Goal: Information Seeking & Learning: Learn about a topic

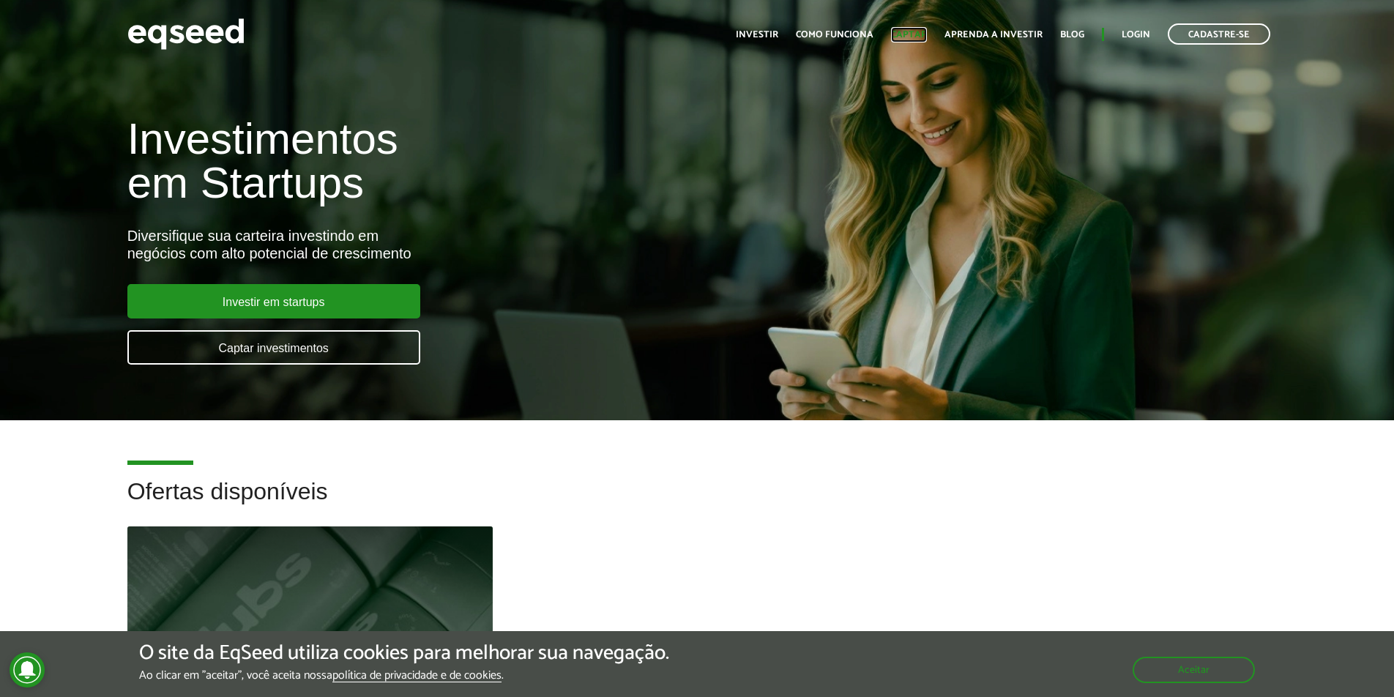
click at [915, 34] on link "Captar" at bounding box center [909, 35] width 36 height 10
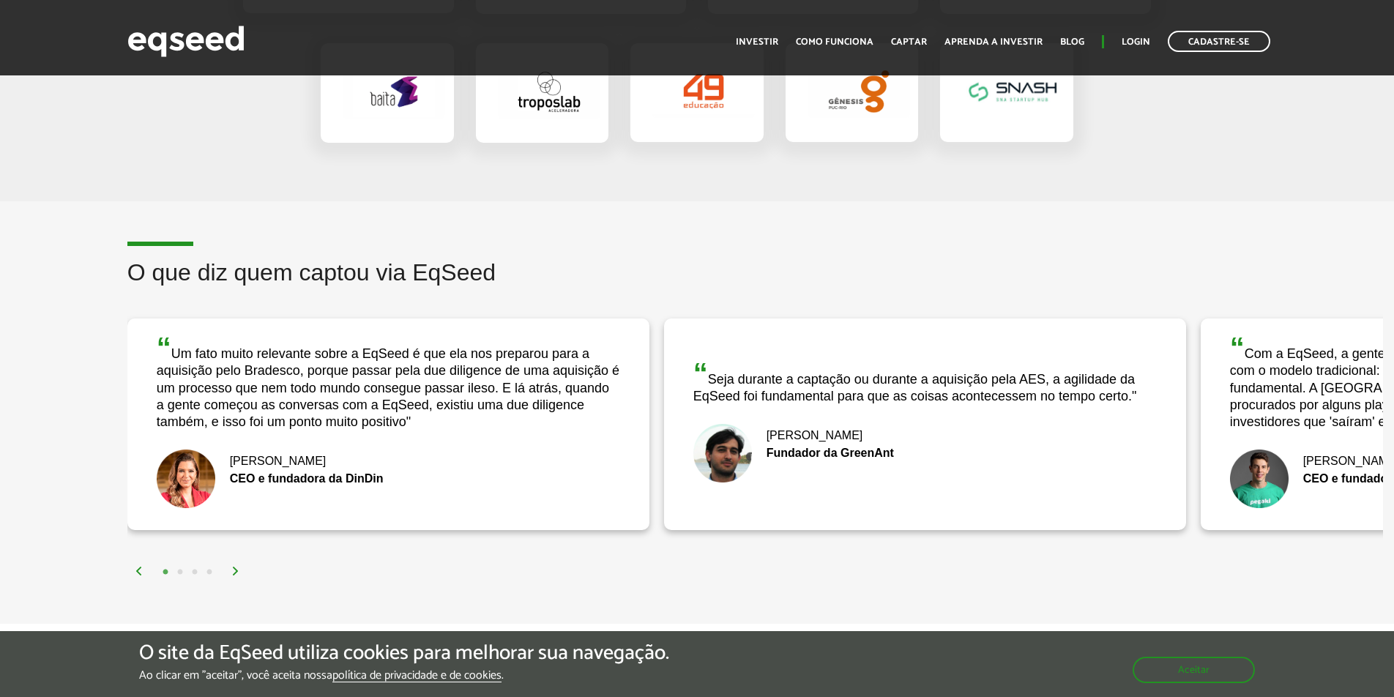
scroll to position [2587, 0]
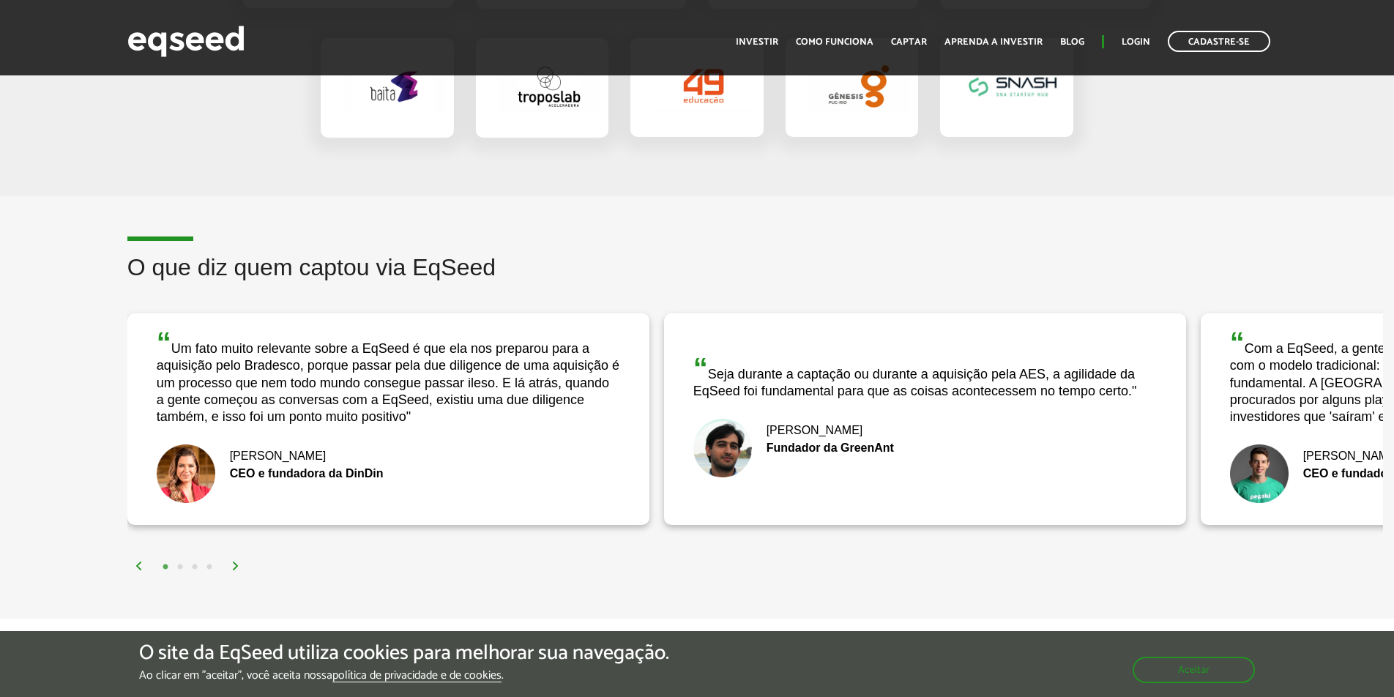
click at [179, 563] on button "2" at bounding box center [180, 567] width 15 height 15
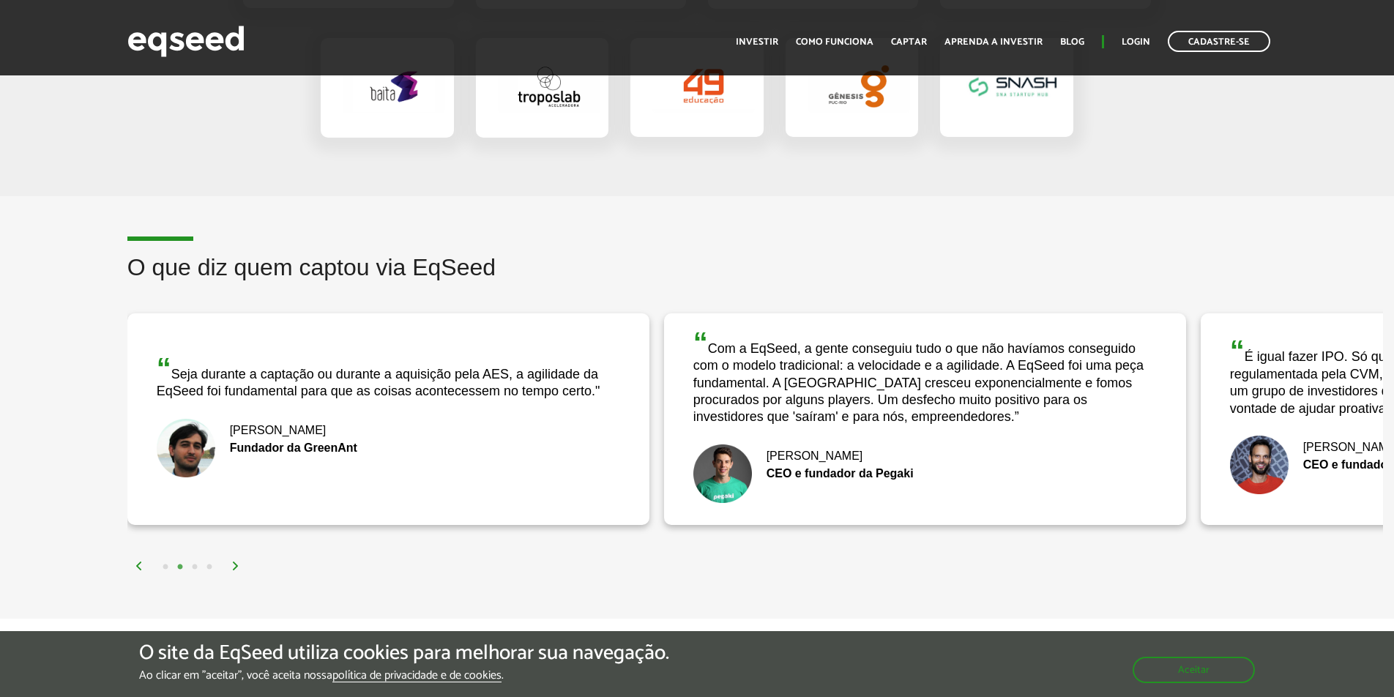
click at [194, 566] on button "3" at bounding box center [194, 567] width 15 height 15
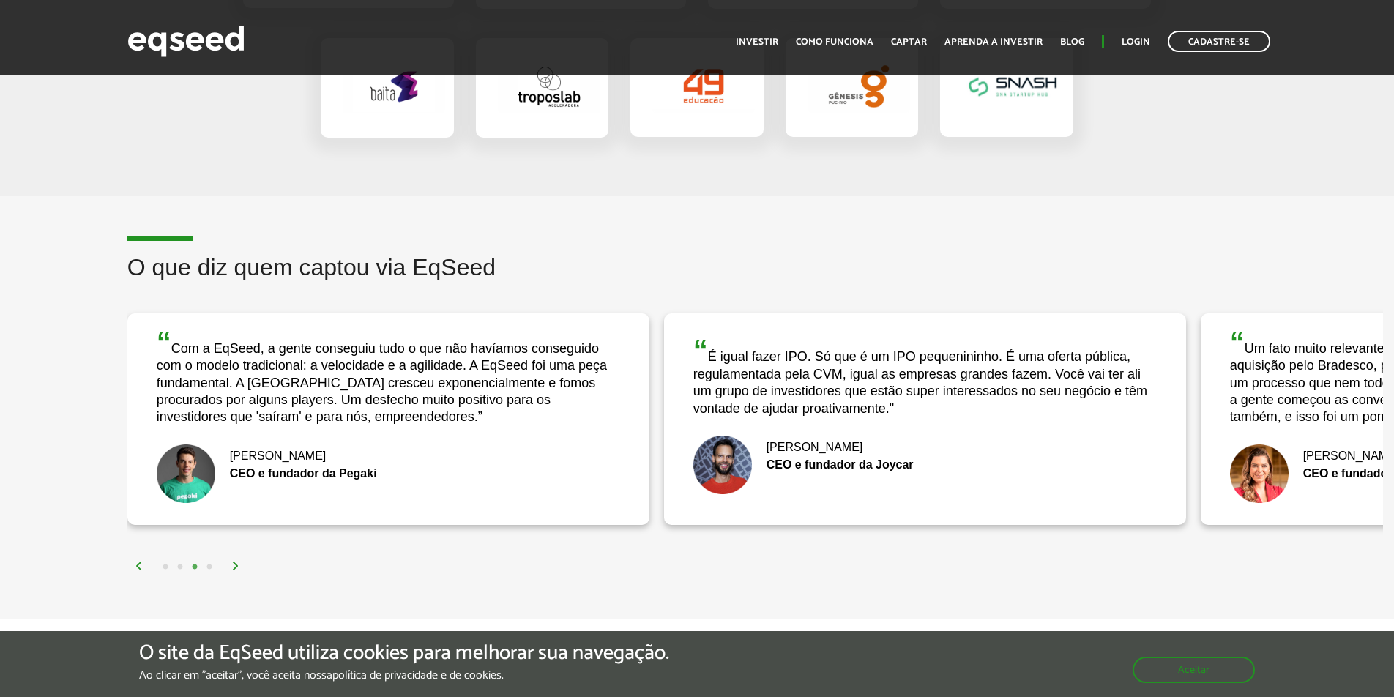
click at [213, 567] on button "4" at bounding box center [209, 567] width 15 height 15
